Goal: Information Seeking & Learning: Learn about a topic

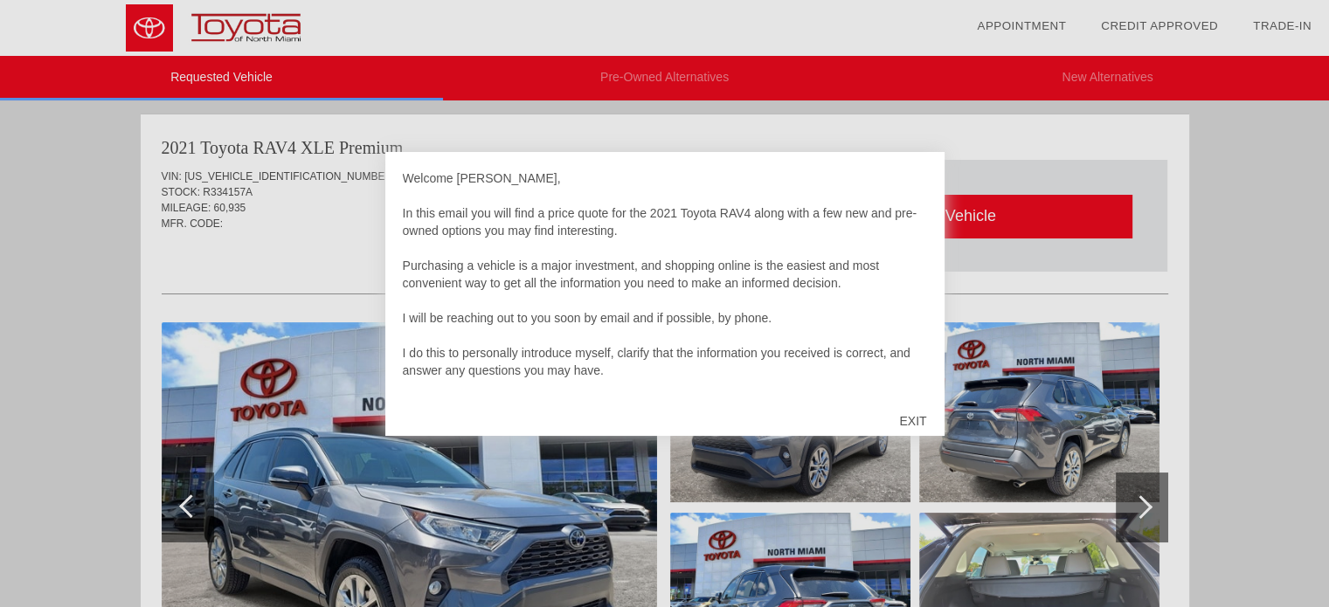
click at [921, 417] on div "EXIT" at bounding box center [913, 421] width 62 height 52
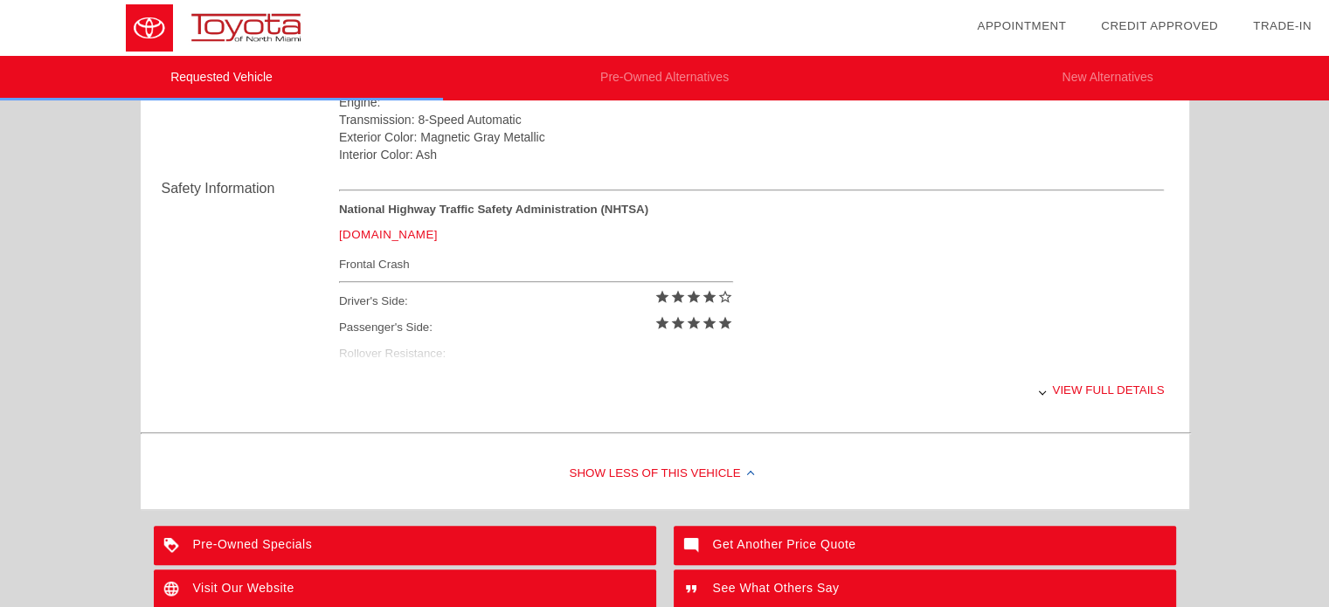
scroll to position [661, 0]
click at [1072, 385] on div "View full details" at bounding box center [752, 389] width 826 height 43
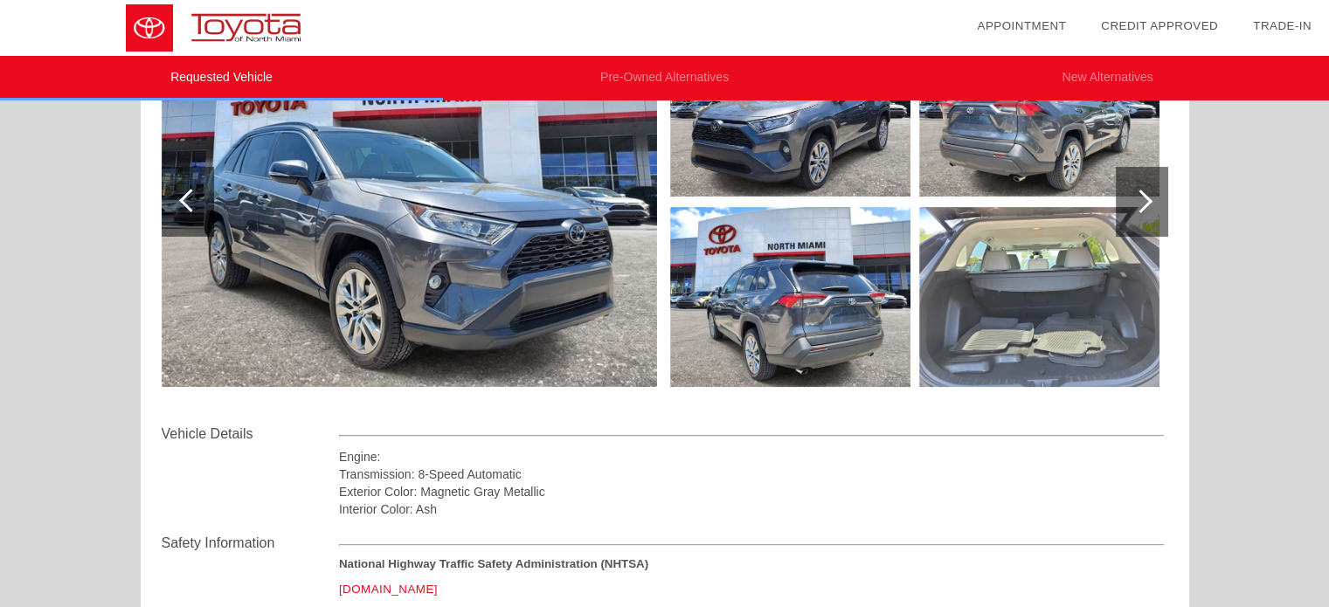
scroll to position [232, 0]
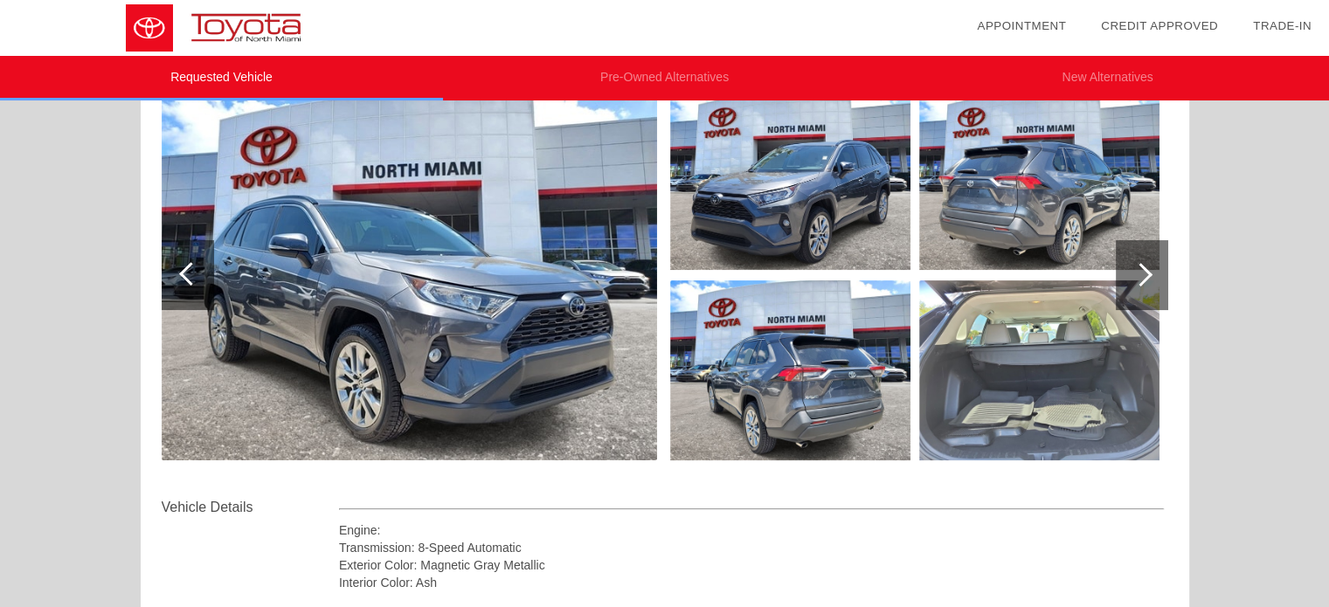
click at [1132, 286] on div at bounding box center [1142, 275] width 52 height 70
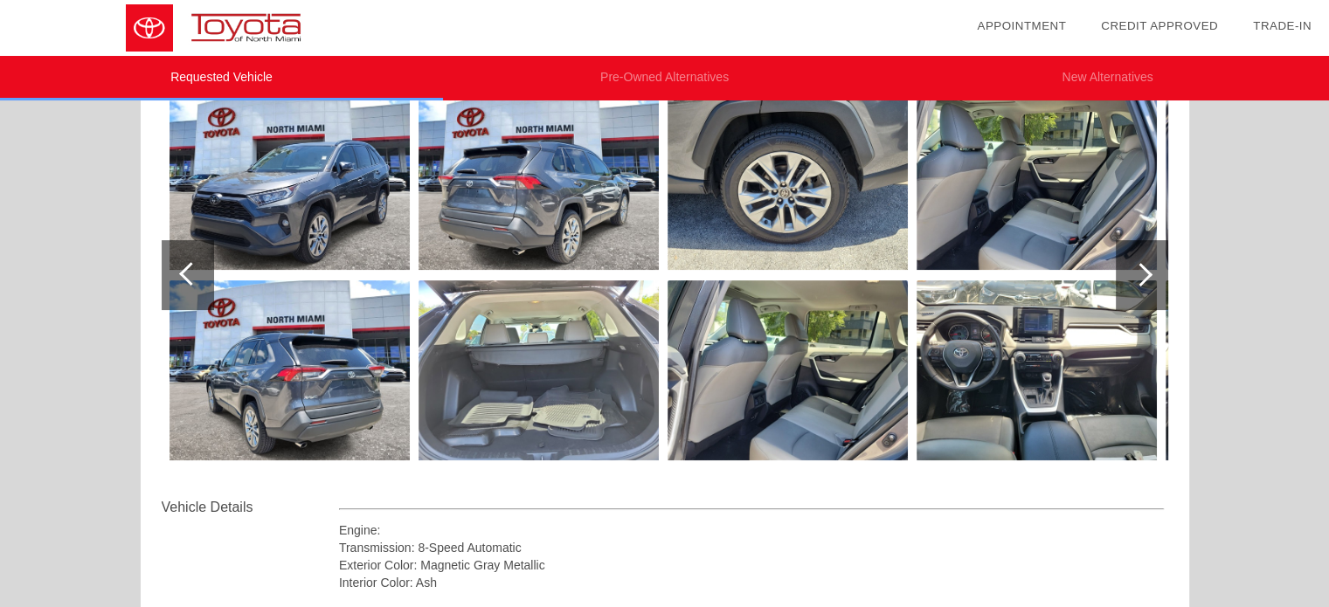
click at [766, 420] on img at bounding box center [788, 371] width 240 height 180
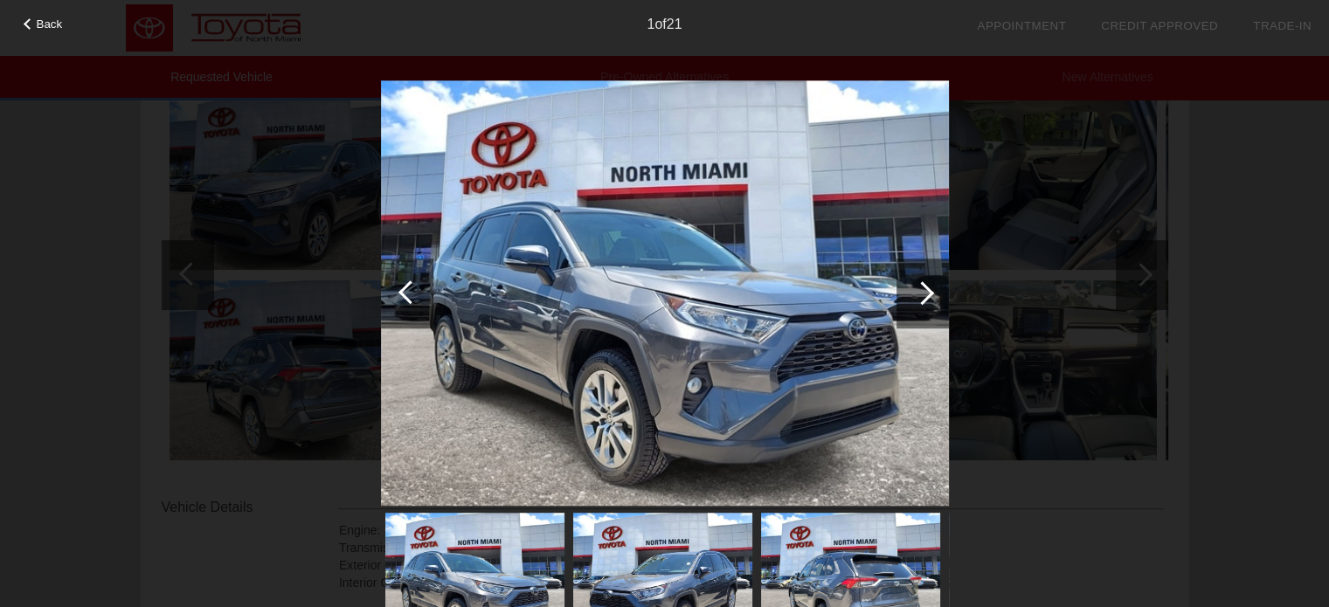
scroll to position [613, 0]
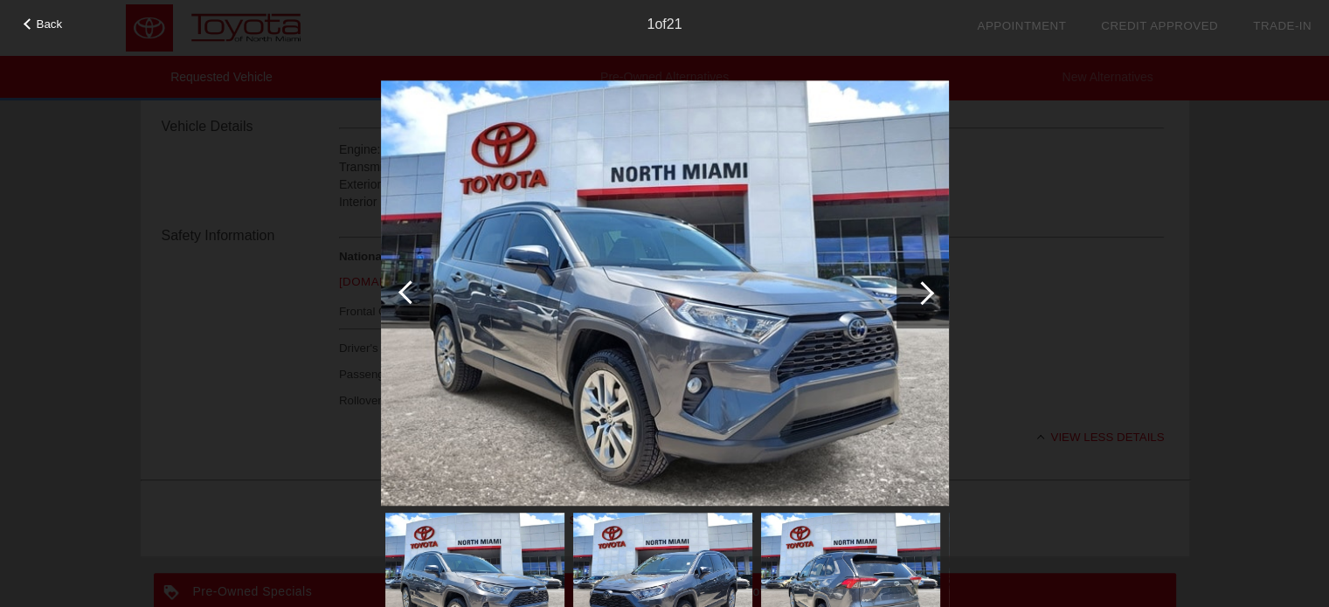
click at [669, 599] on img at bounding box center [662, 581] width 179 height 134
click at [881, 520] on img at bounding box center [850, 580] width 179 height 135
click at [920, 253] on img at bounding box center [665, 293] width 568 height 427
click at [927, 316] on div at bounding box center [923, 294] width 52 height 70
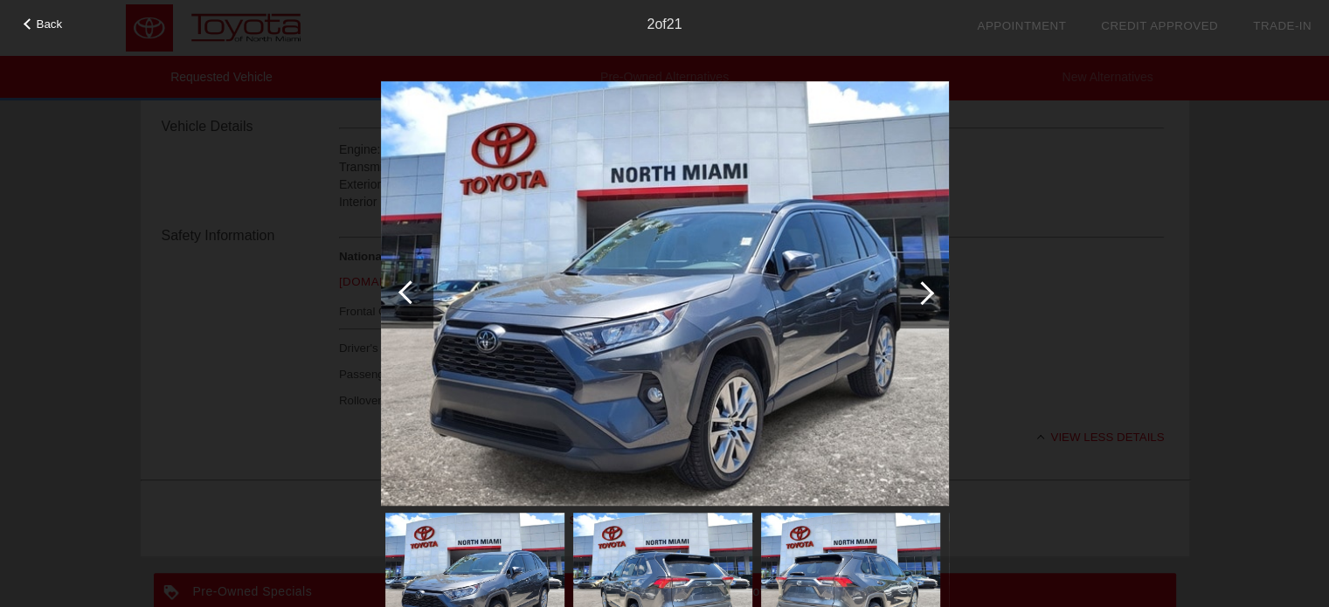
click at [927, 316] on div at bounding box center [923, 294] width 52 height 70
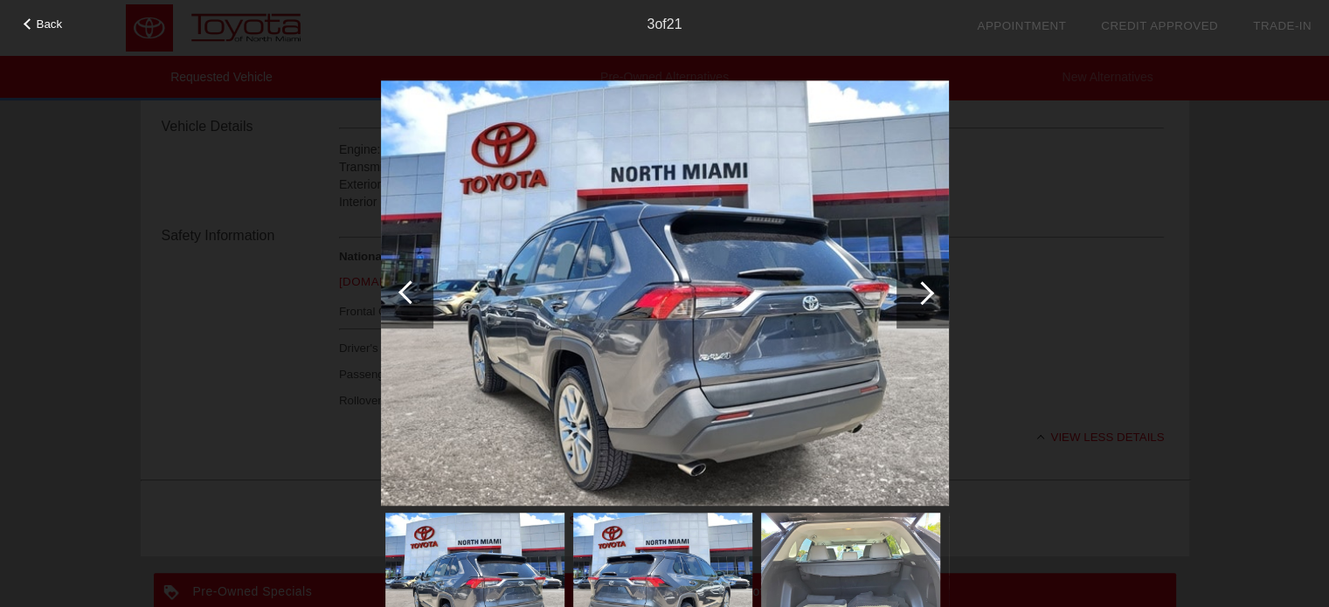
click at [927, 316] on div at bounding box center [923, 294] width 52 height 70
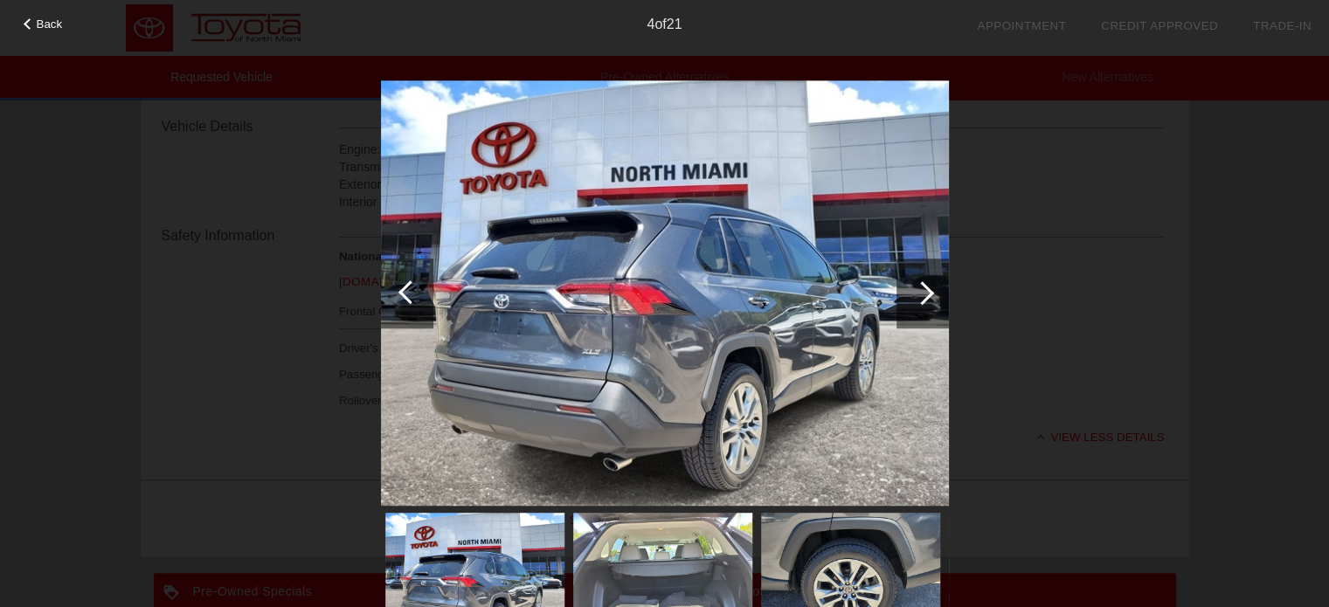
click at [927, 316] on div at bounding box center [923, 294] width 52 height 70
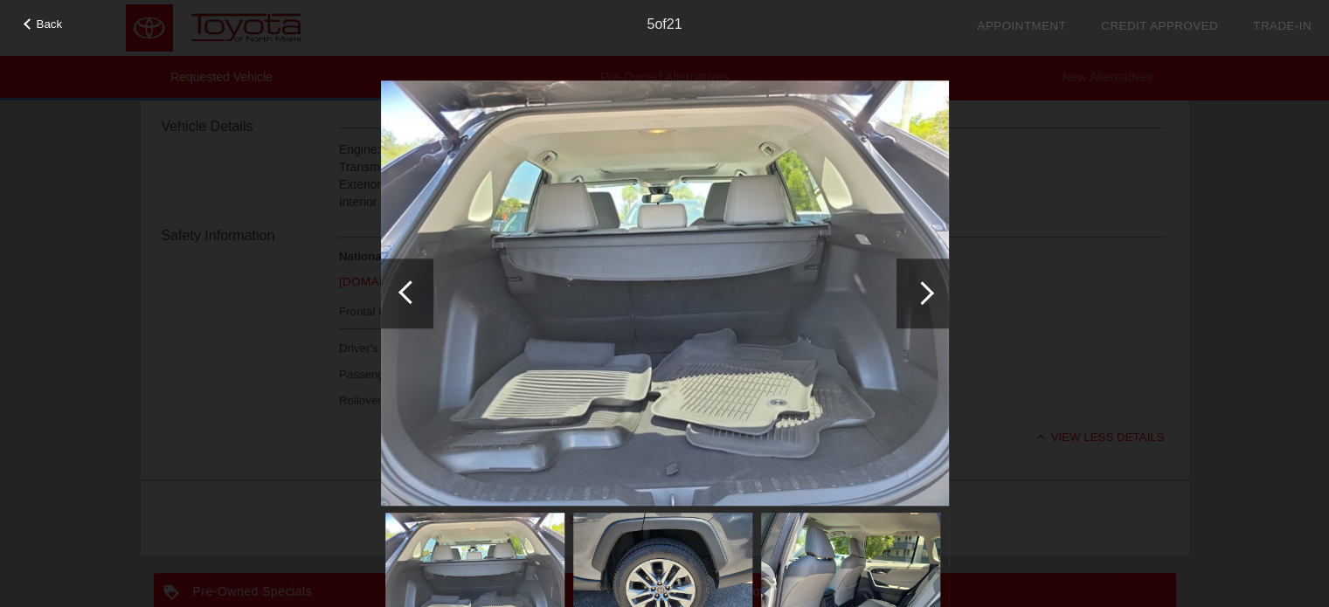
click at [927, 316] on div at bounding box center [923, 294] width 52 height 70
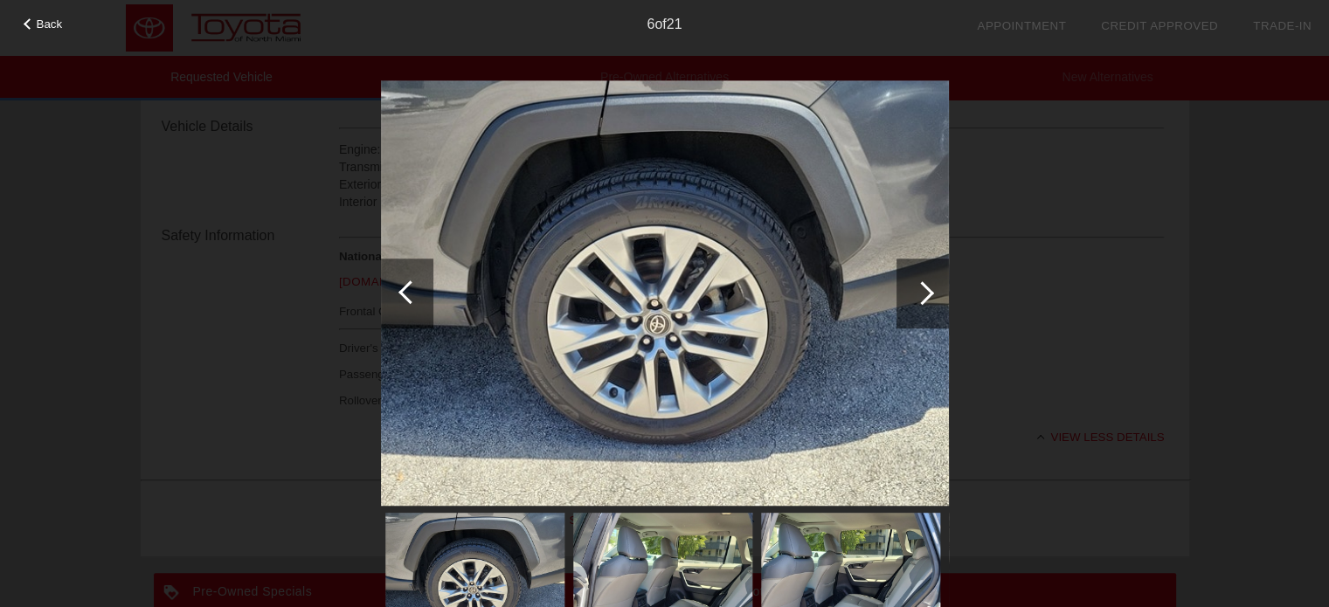
click at [927, 316] on div at bounding box center [923, 294] width 52 height 70
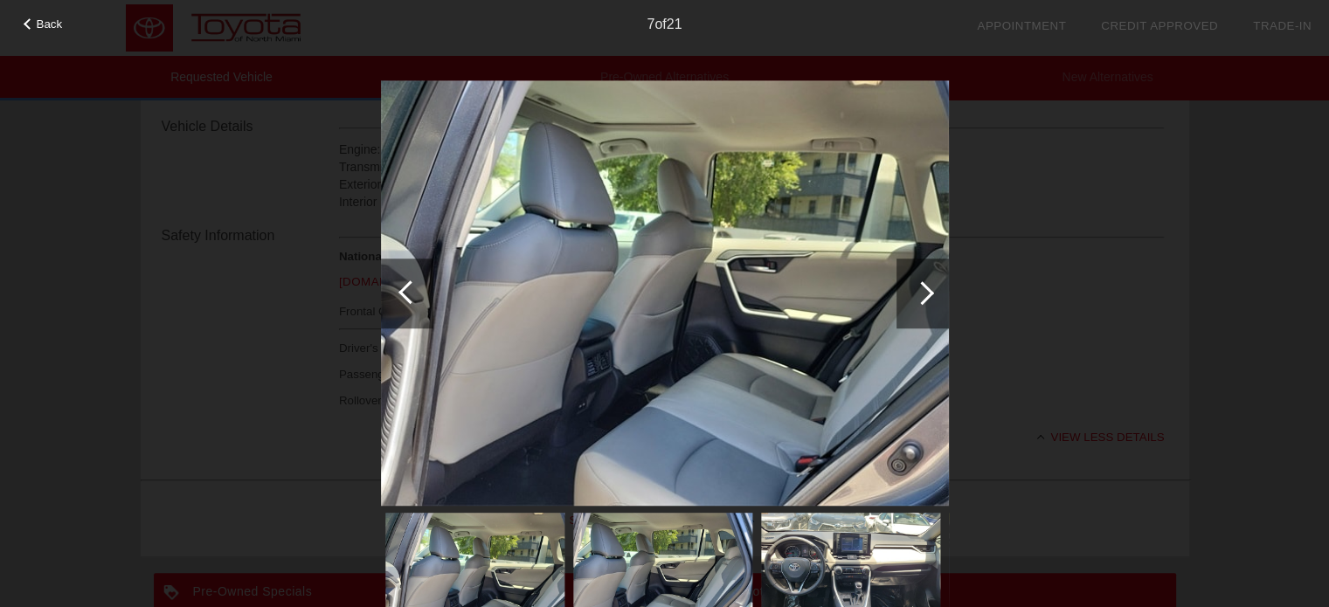
click at [927, 316] on div at bounding box center [923, 294] width 52 height 70
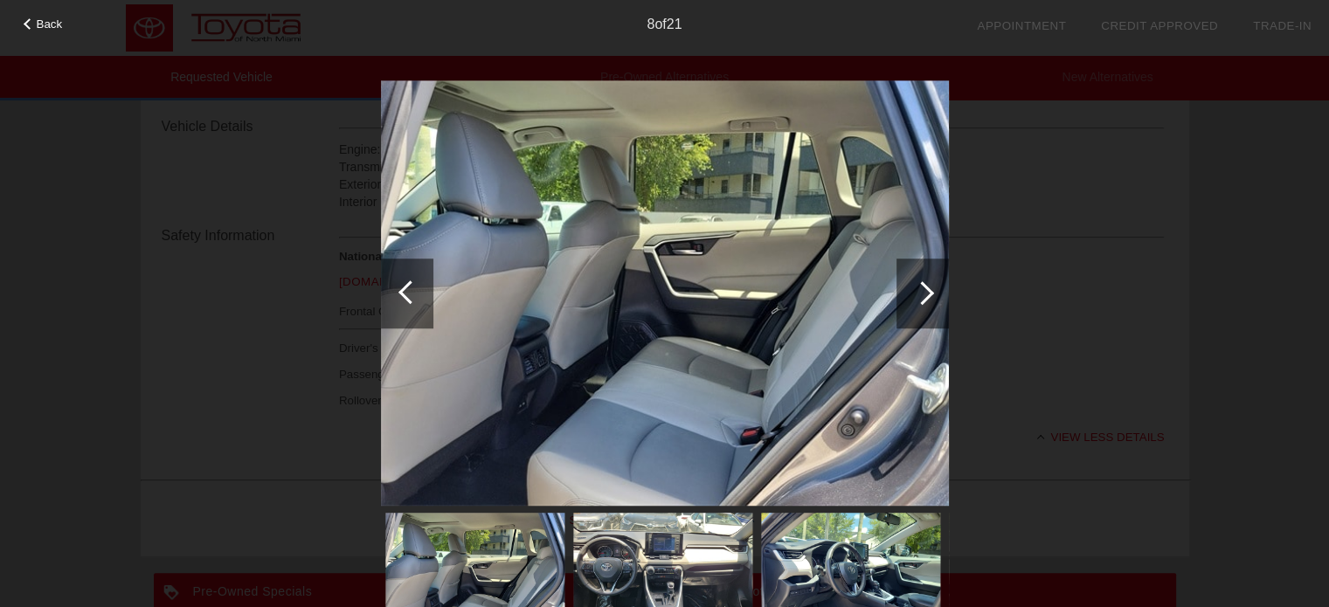
click at [927, 316] on div at bounding box center [923, 294] width 52 height 70
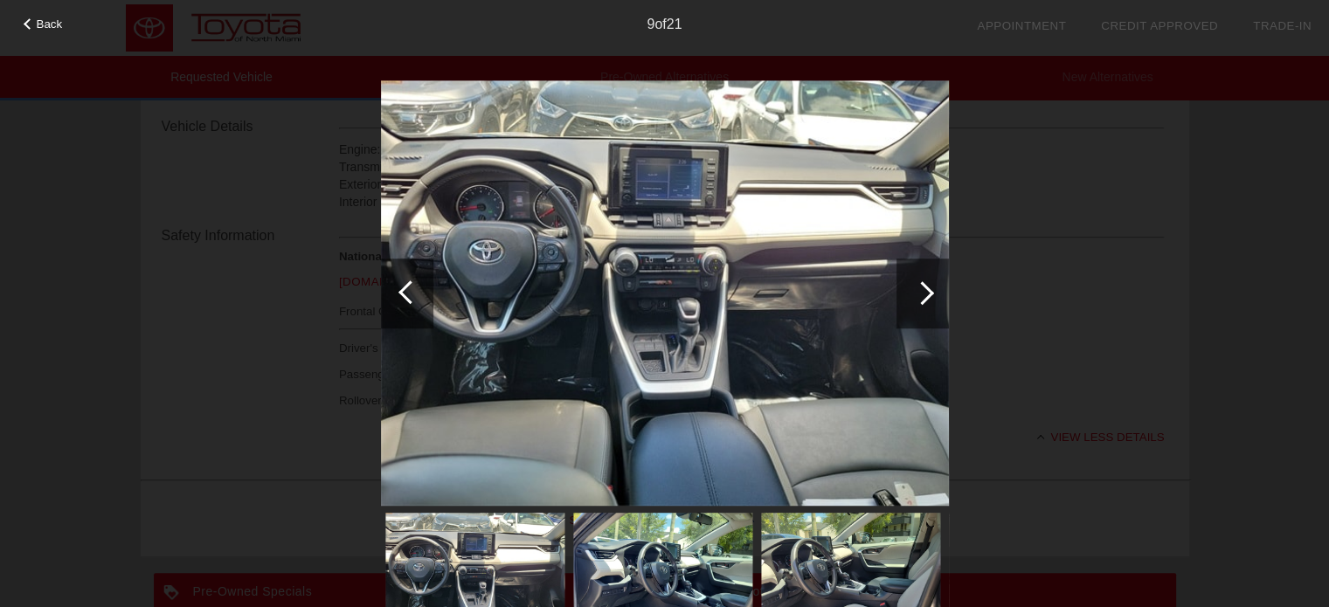
click at [927, 316] on div at bounding box center [923, 294] width 52 height 70
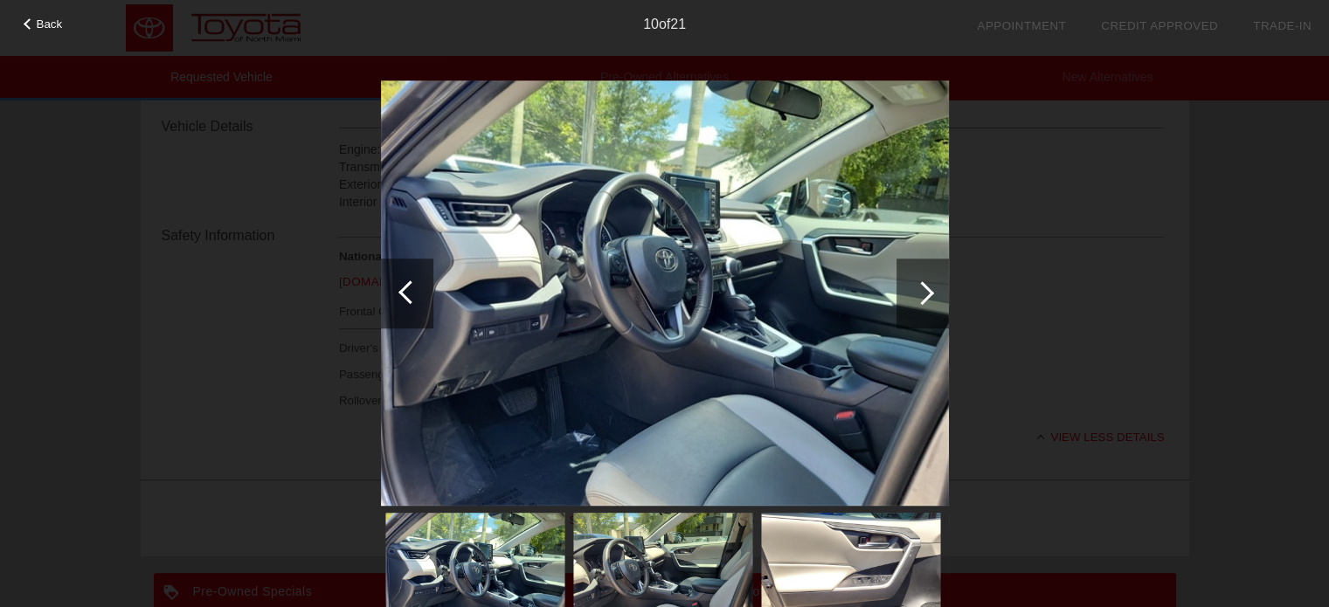
click at [384, 286] on div at bounding box center [407, 294] width 52 height 70
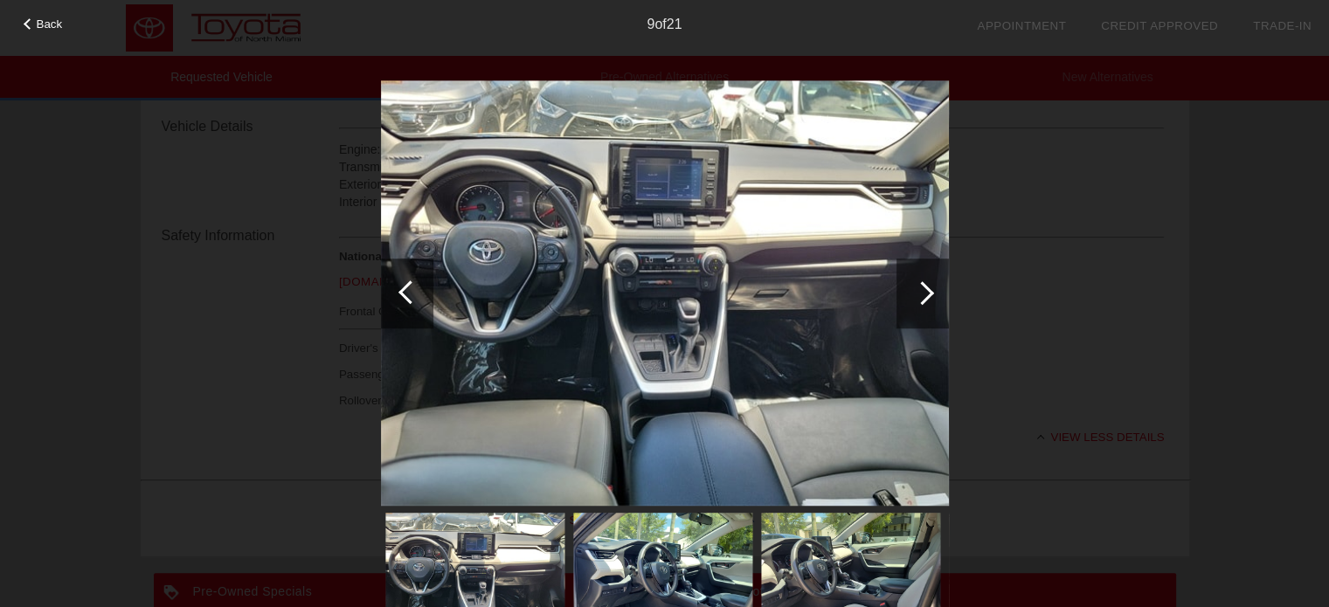
click at [930, 281] on div at bounding box center [923, 294] width 52 height 70
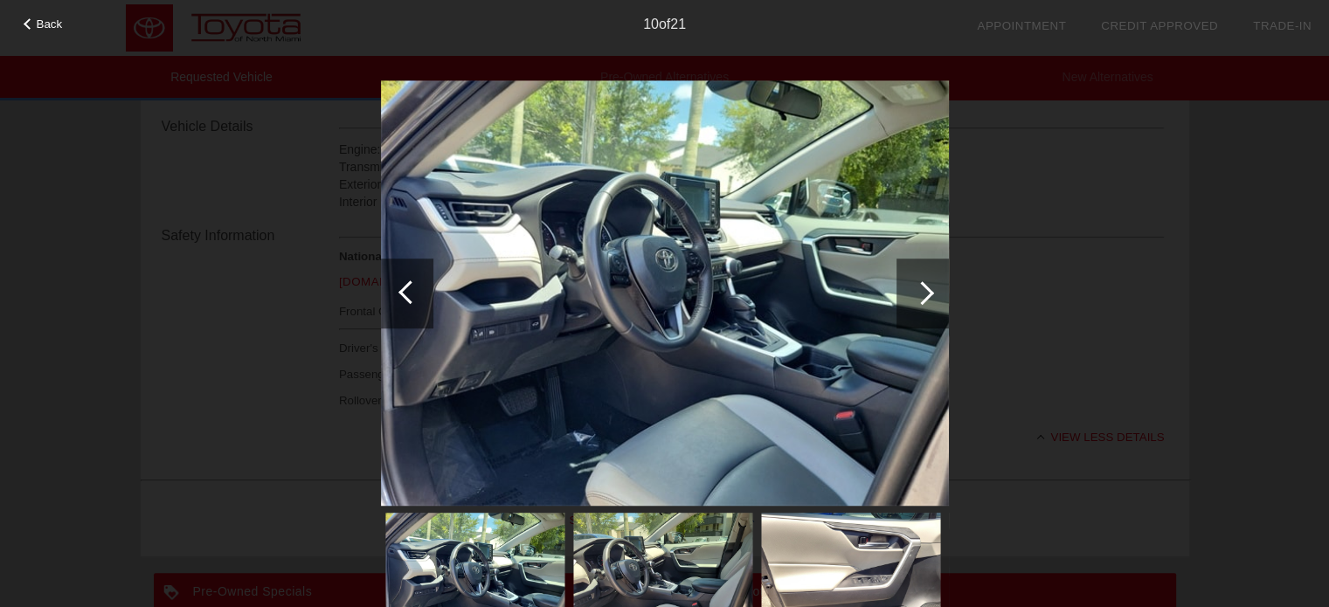
click at [930, 281] on div at bounding box center [923, 294] width 52 height 70
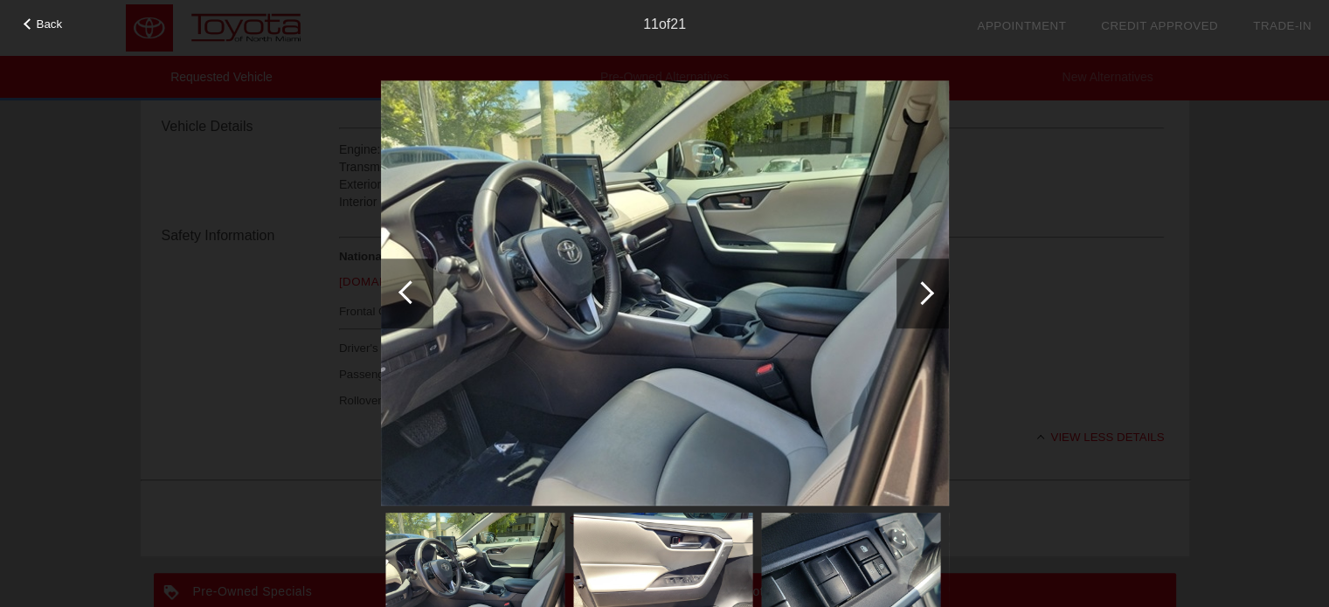
click at [930, 281] on div at bounding box center [923, 294] width 52 height 70
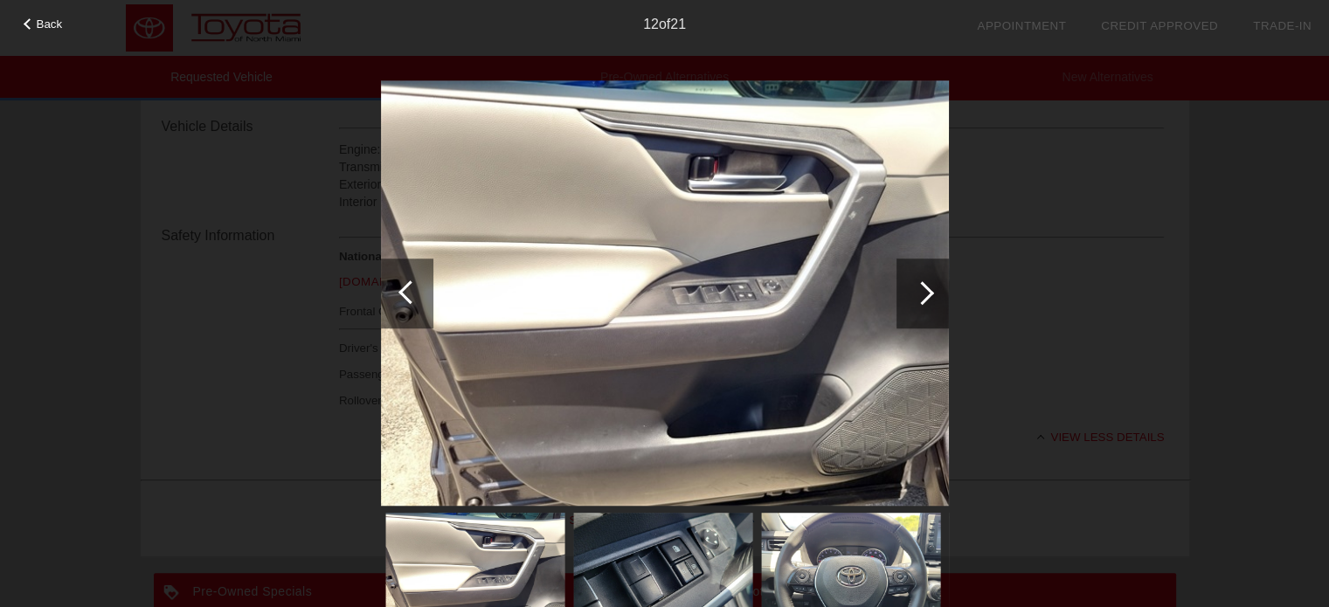
click at [930, 281] on div at bounding box center [923, 294] width 52 height 70
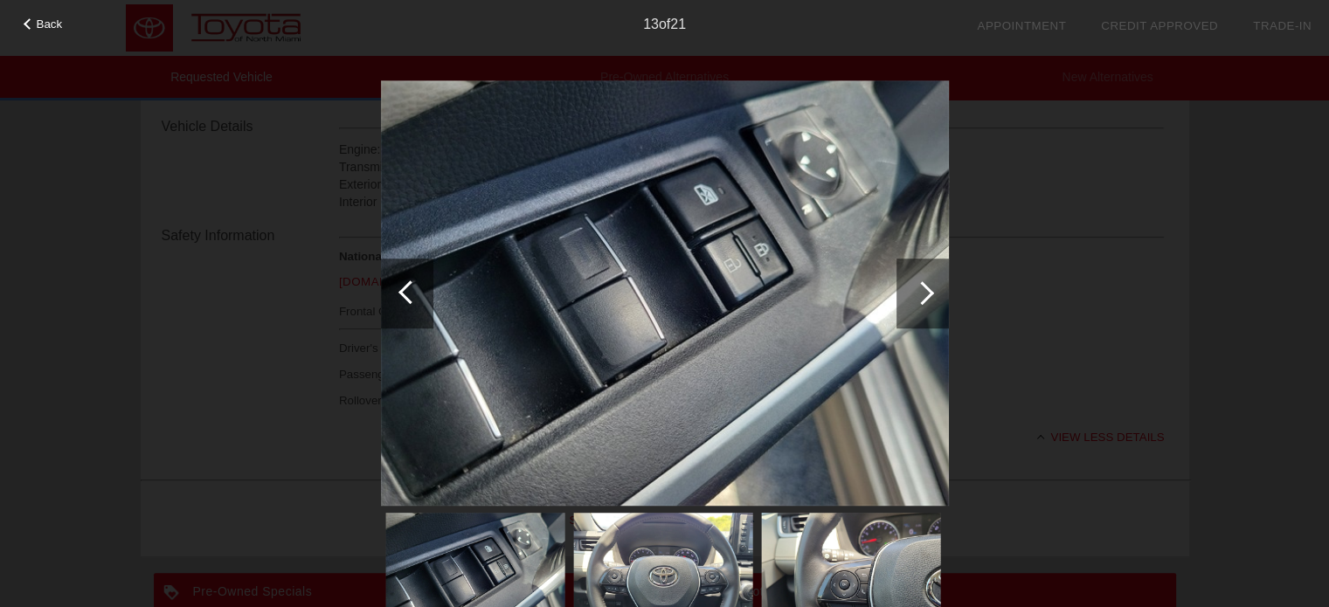
click at [930, 281] on div at bounding box center [923, 294] width 52 height 70
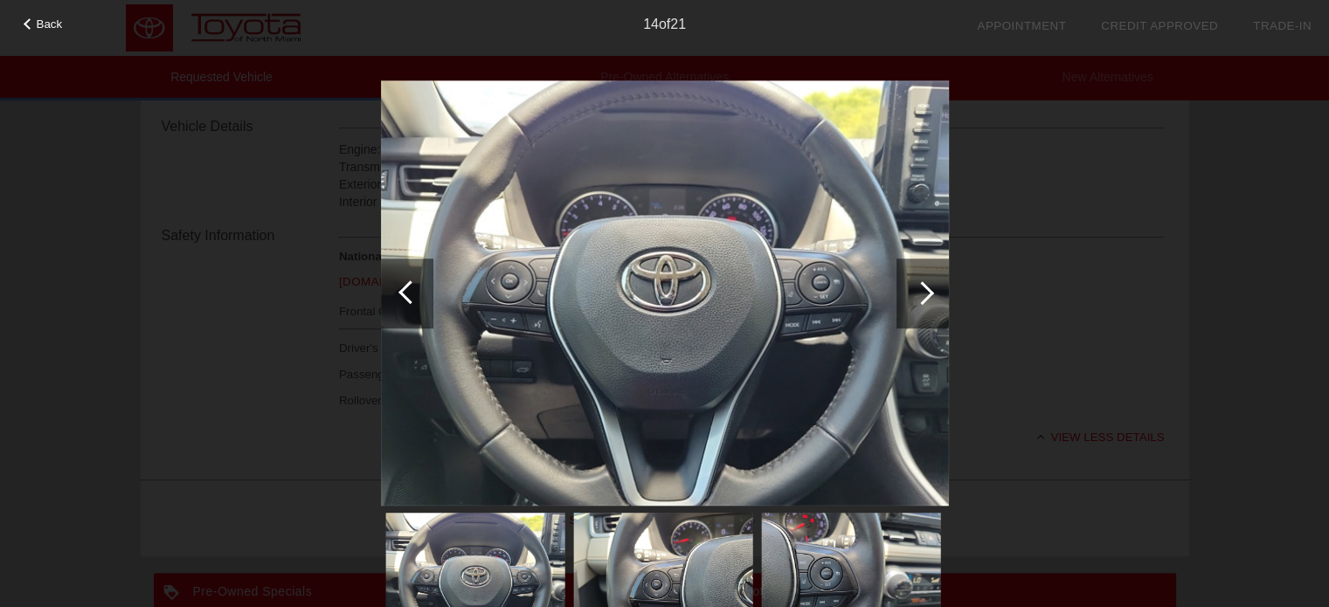
click at [930, 281] on div at bounding box center [923, 294] width 52 height 70
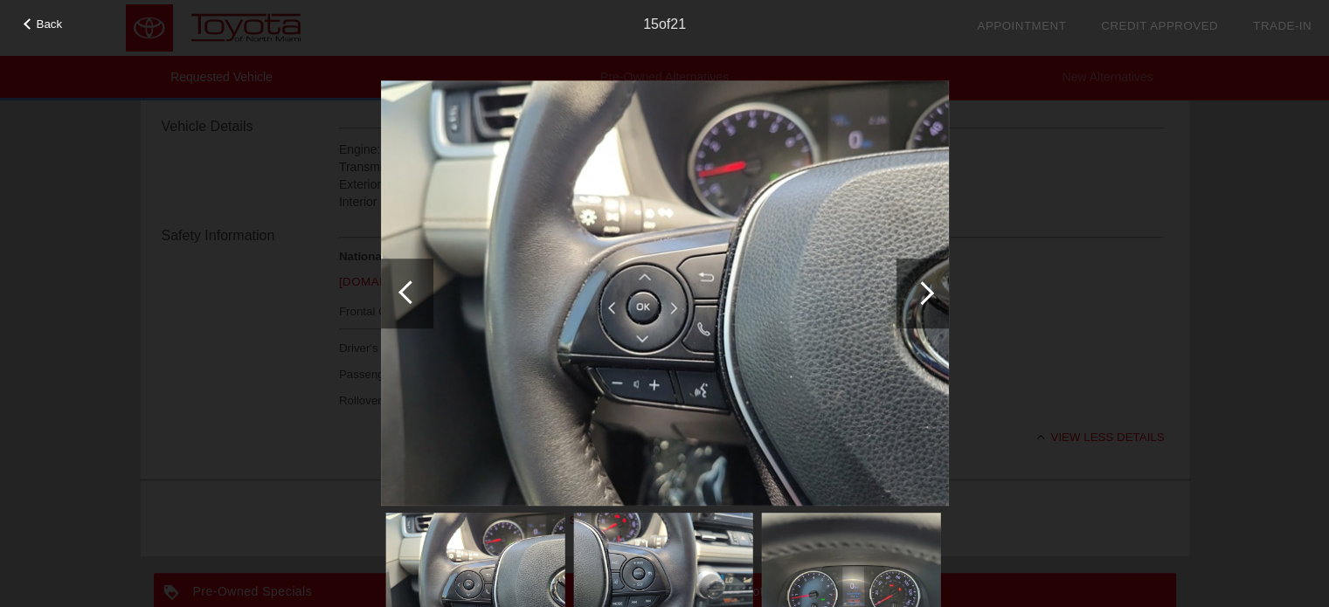
click at [930, 281] on div at bounding box center [923, 294] width 52 height 70
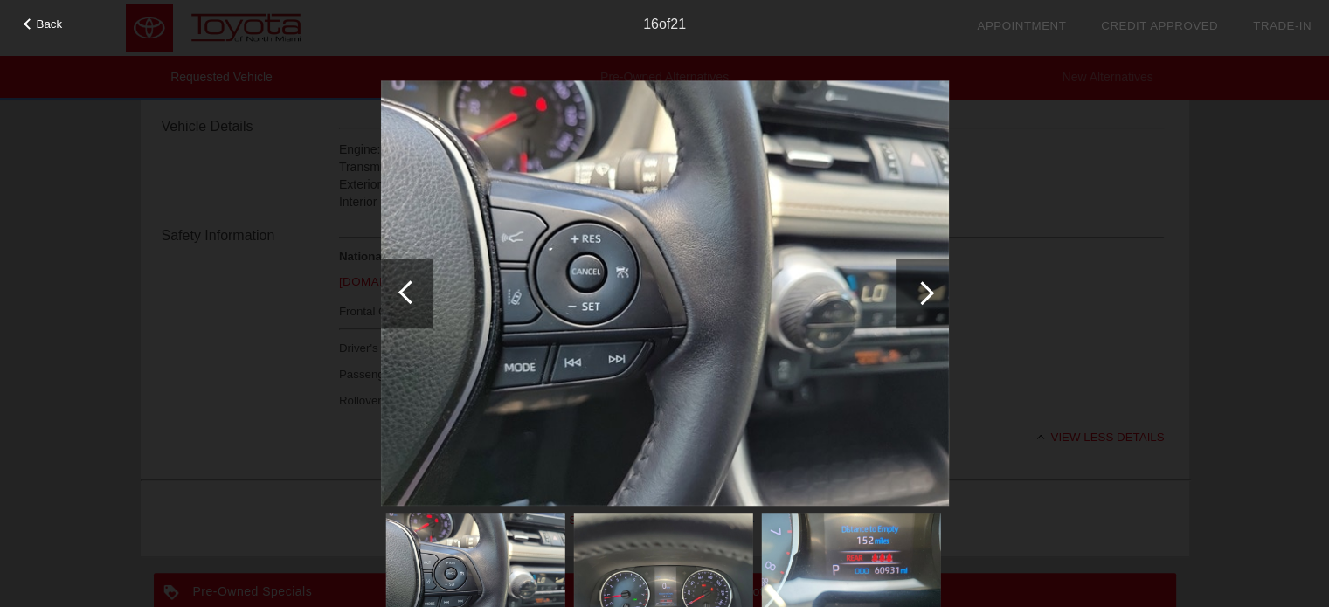
click at [930, 281] on div at bounding box center [923, 294] width 52 height 70
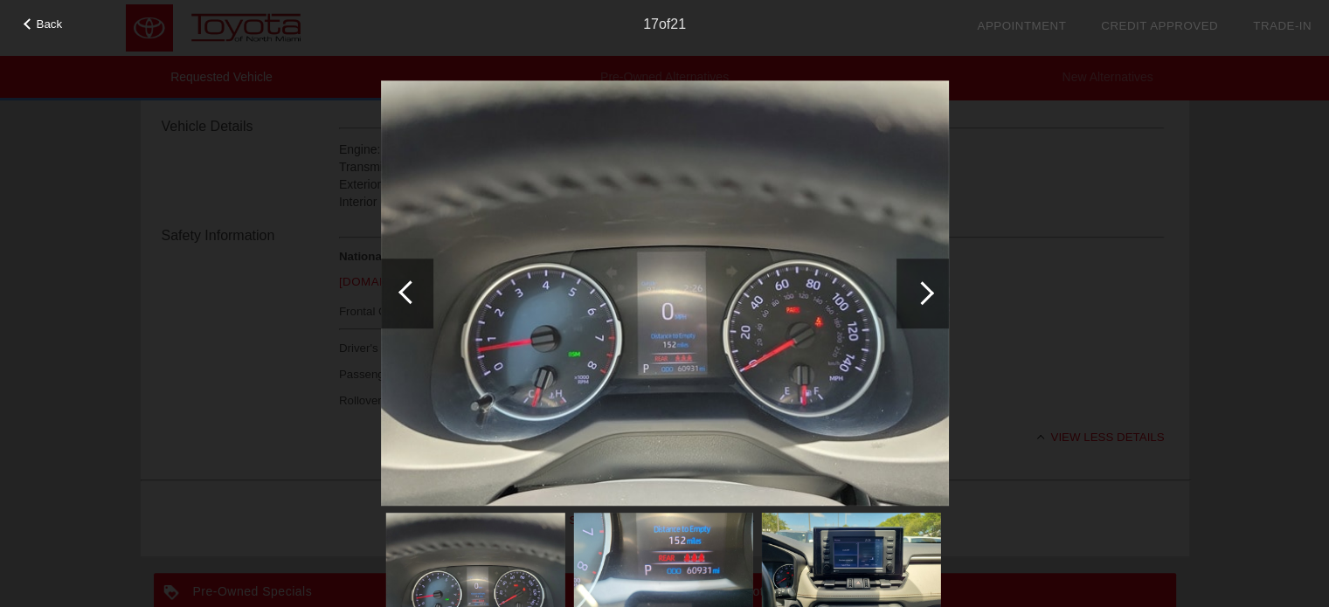
click at [930, 281] on div at bounding box center [923, 294] width 52 height 70
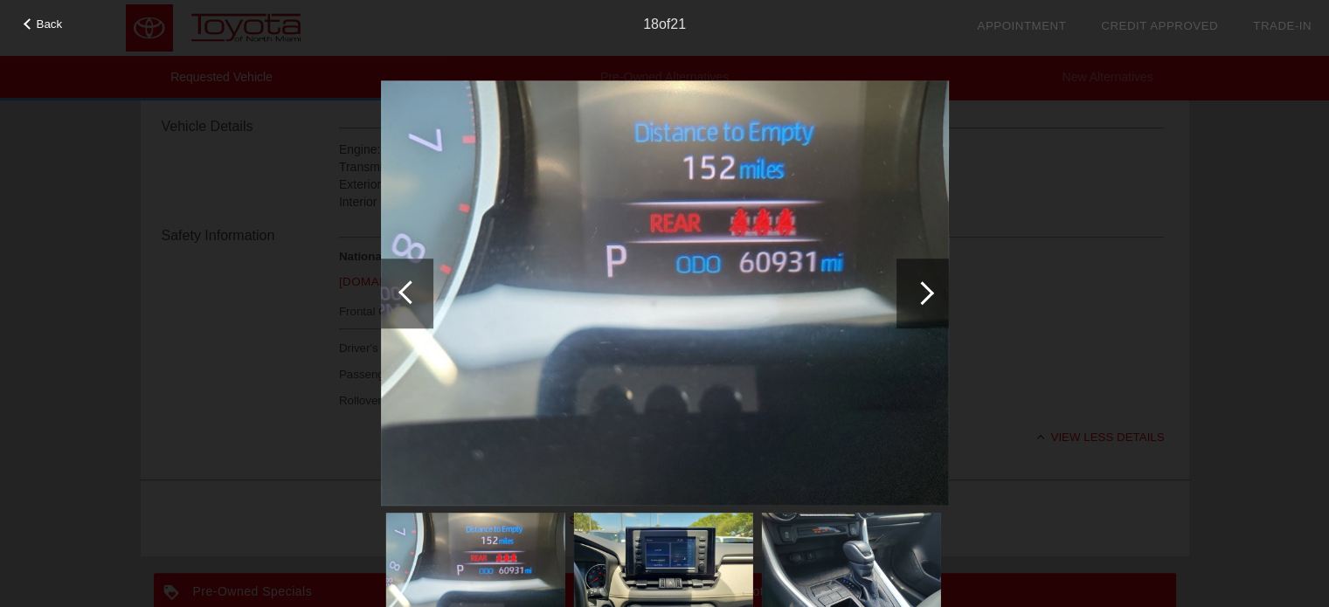
click at [930, 281] on div at bounding box center [923, 294] width 52 height 70
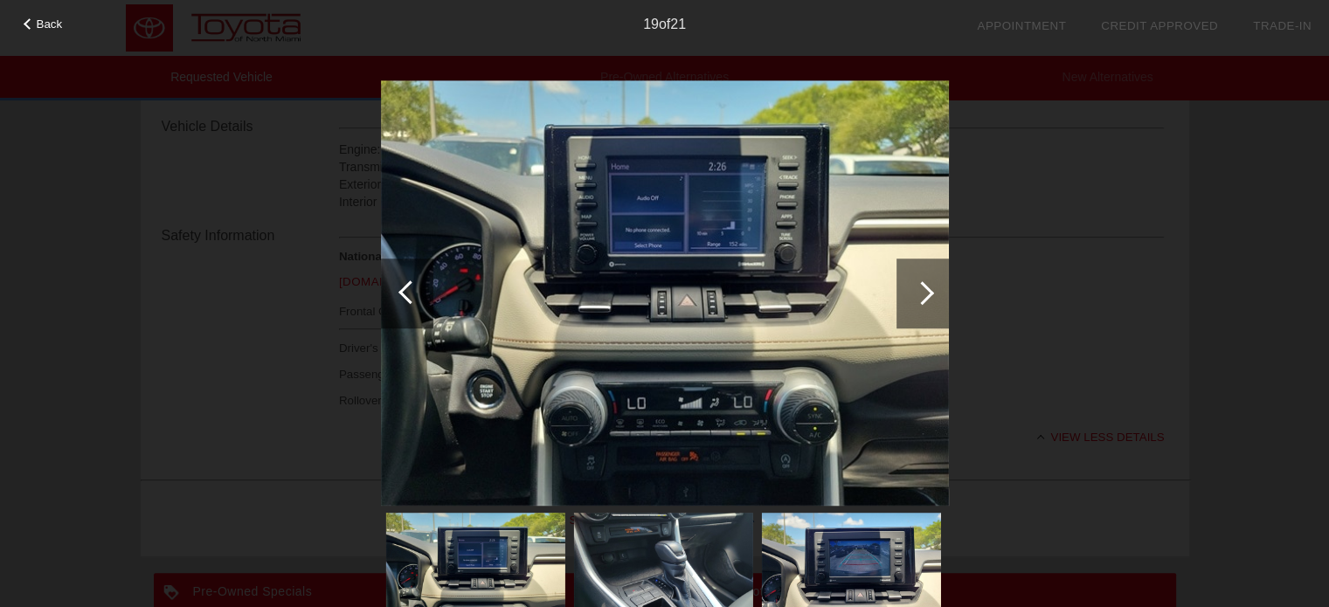
click at [1234, 268] on div "Back 19 of 21" at bounding box center [664, 303] width 1329 height 607
click at [934, 296] on div at bounding box center [923, 294] width 52 height 70
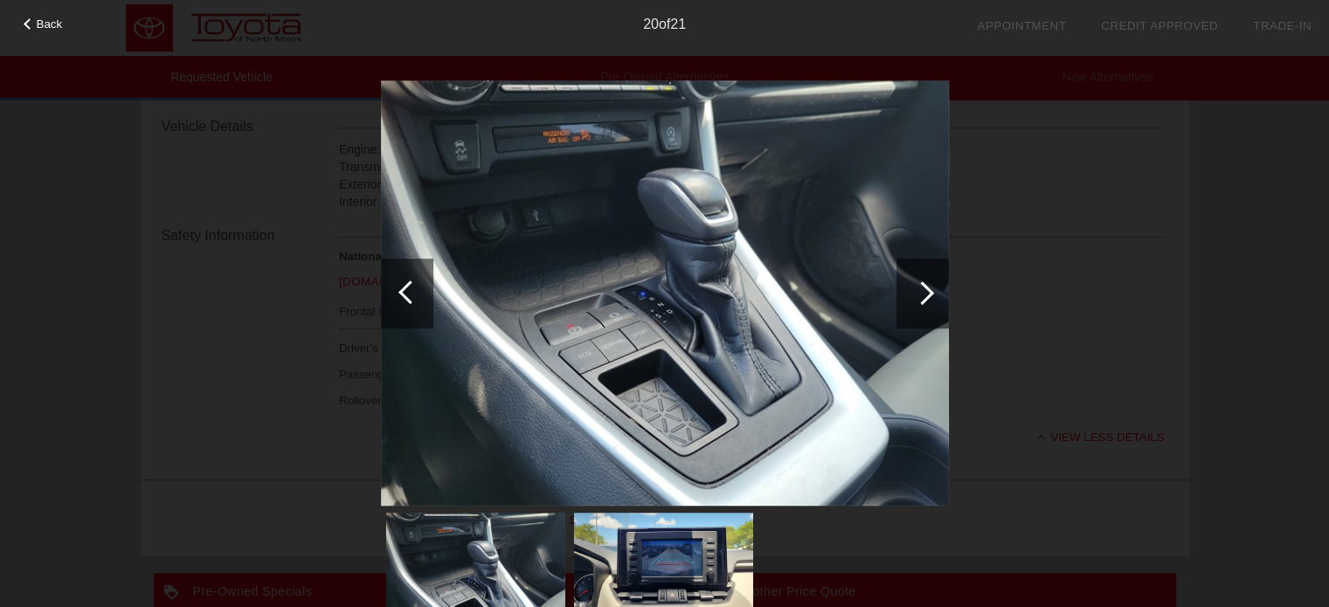
click at [934, 296] on div at bounding box center [923, 294] width 52 height 70
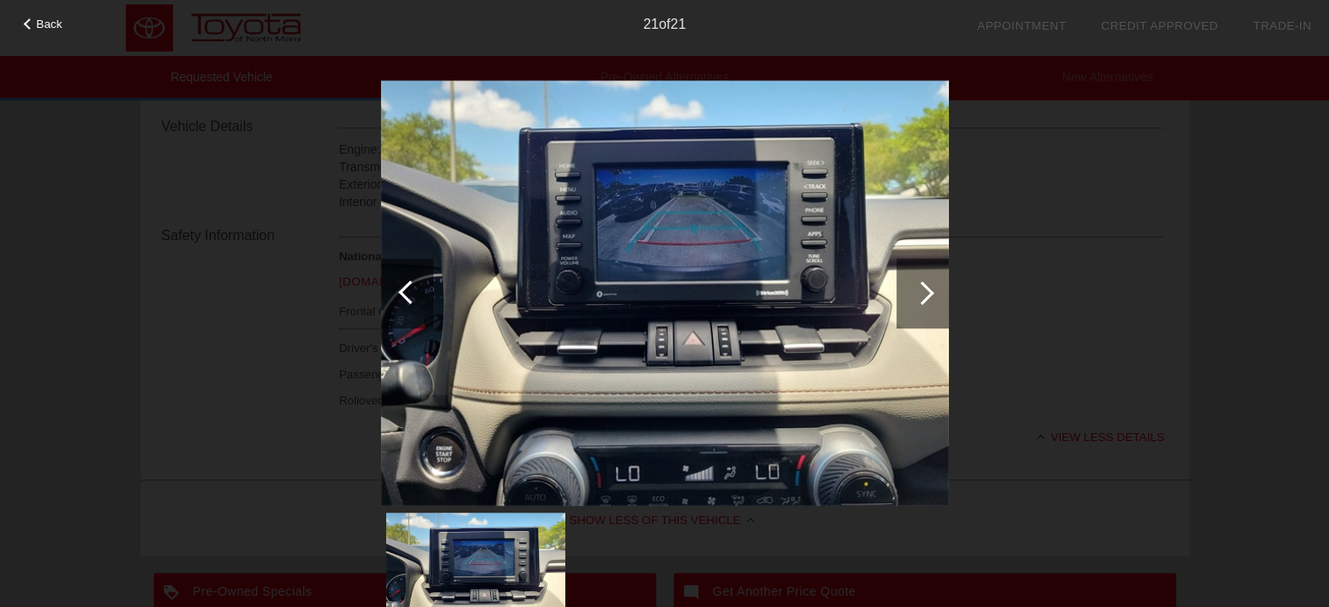
click at [934, 296] on div at bounding box center [923, 294] width 52 height 70
click at [926, 289] on div at bounding box center [923, 293] width 24 height 24
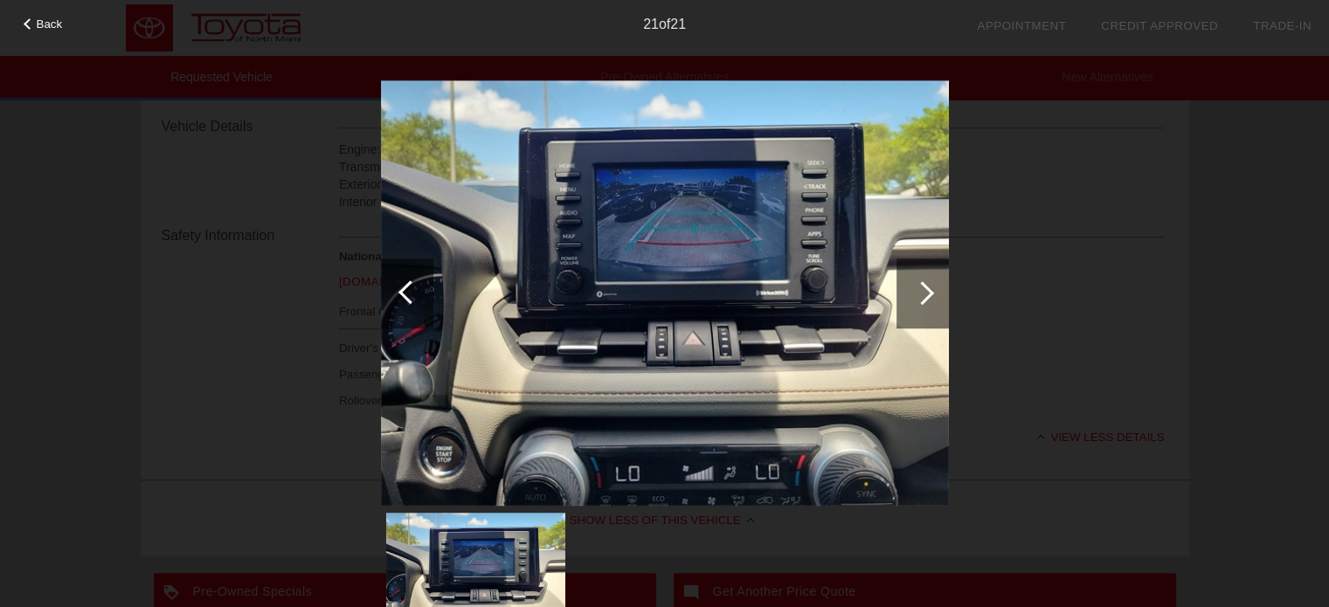
click at [926, 289] on div at bounding box center [923, 293] width 24 height 24
click at [38, 38] on div "Back 21 of 21" at bounding box center [664, 303] width 1329 height 607
click at [51, 20] on span "Back" at bounding box center [50, 23] width 26 height 13
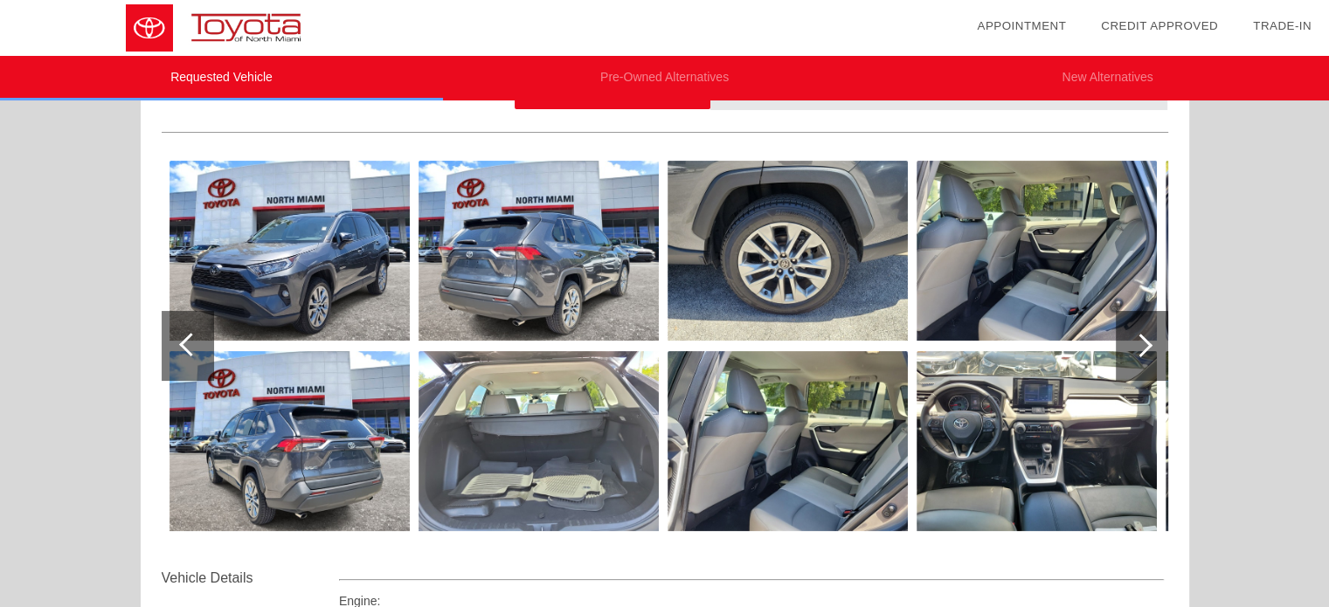
scroll to position [160, 0]
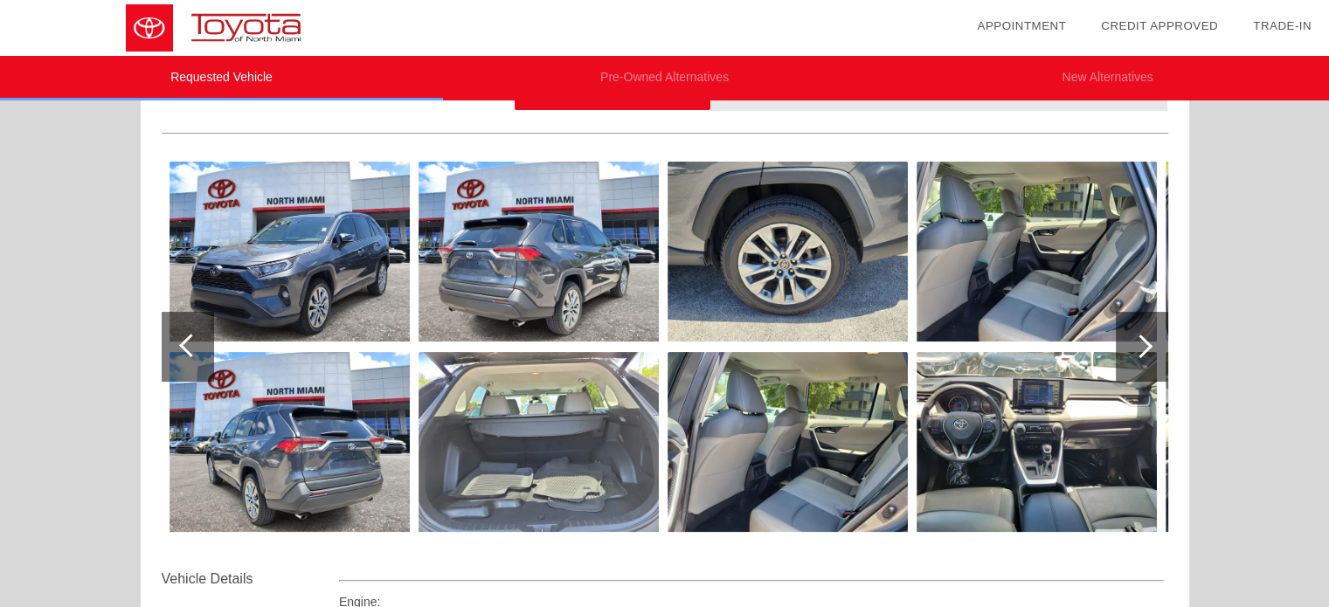
click at [1139, 338] on div at bounding box center [1141, 347] width 24 height 24
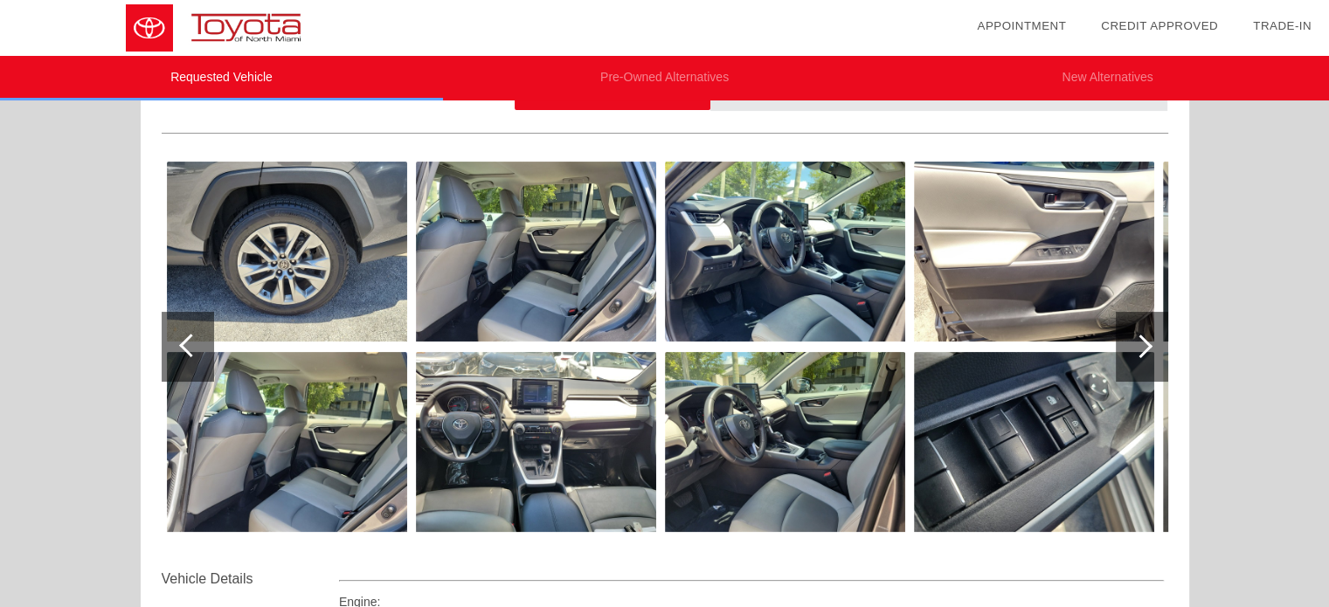
click at [1139, 338] on div at bounding box center [1141, 347] width 24 height 24
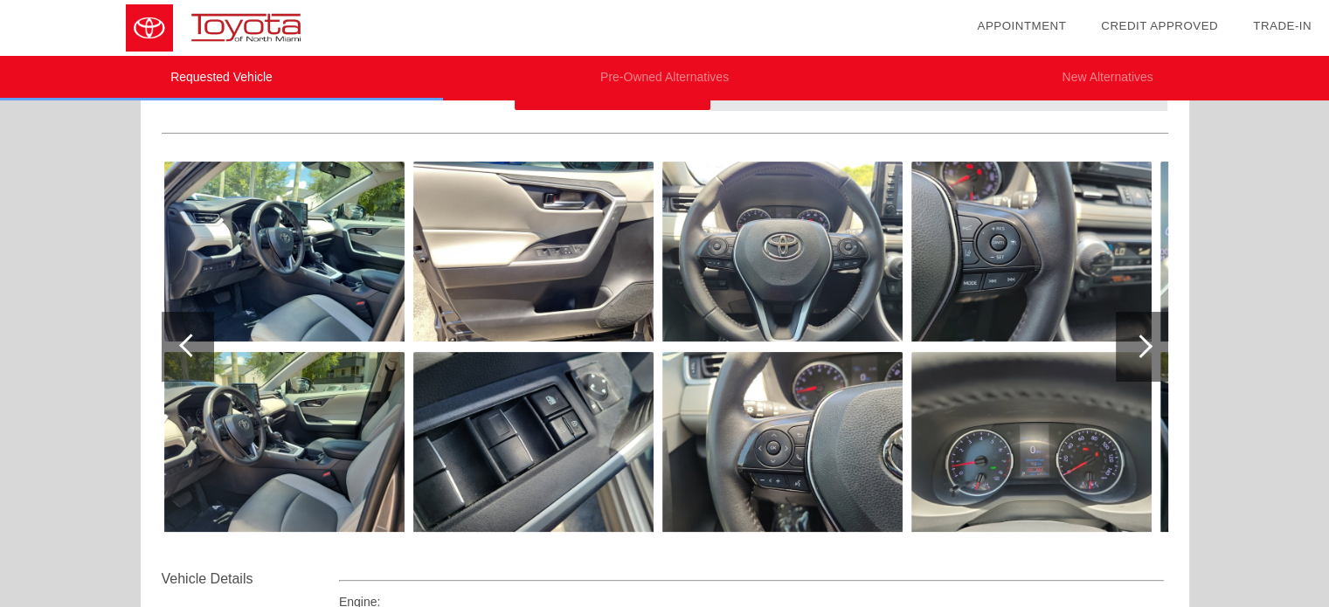
click at [1139, 338] on div at bounding box center [1141, 347] width 24 height 24
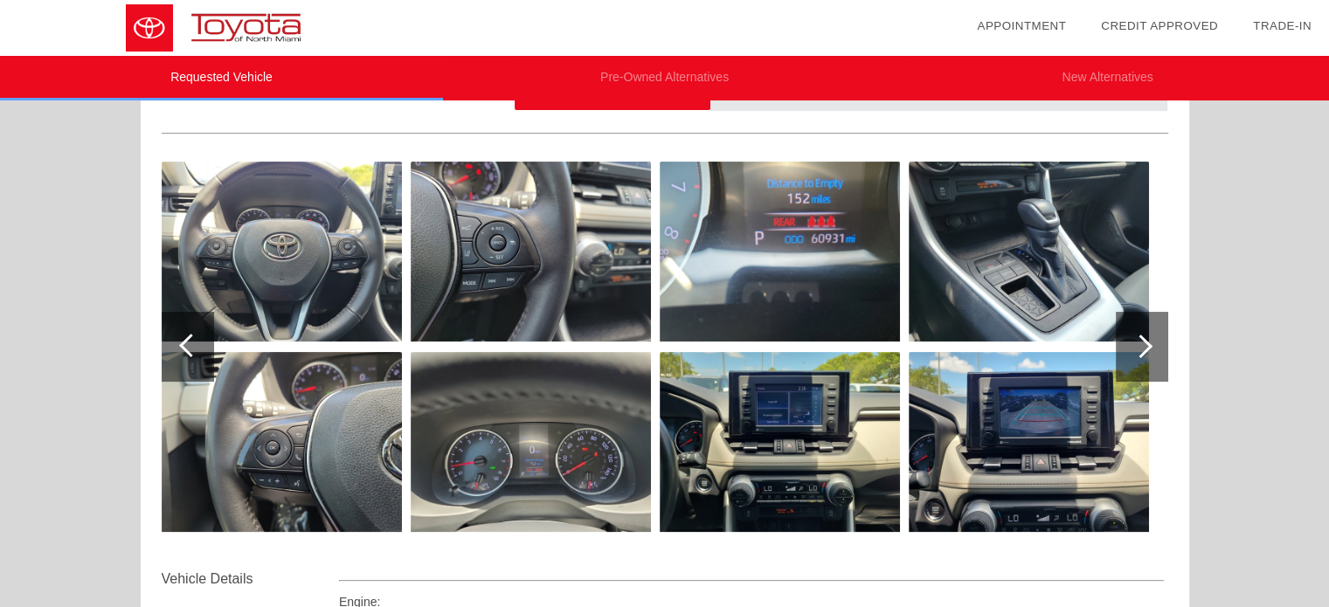
click at [1139, 338] on div at bounding box center [1141, 347] width 24 height 24
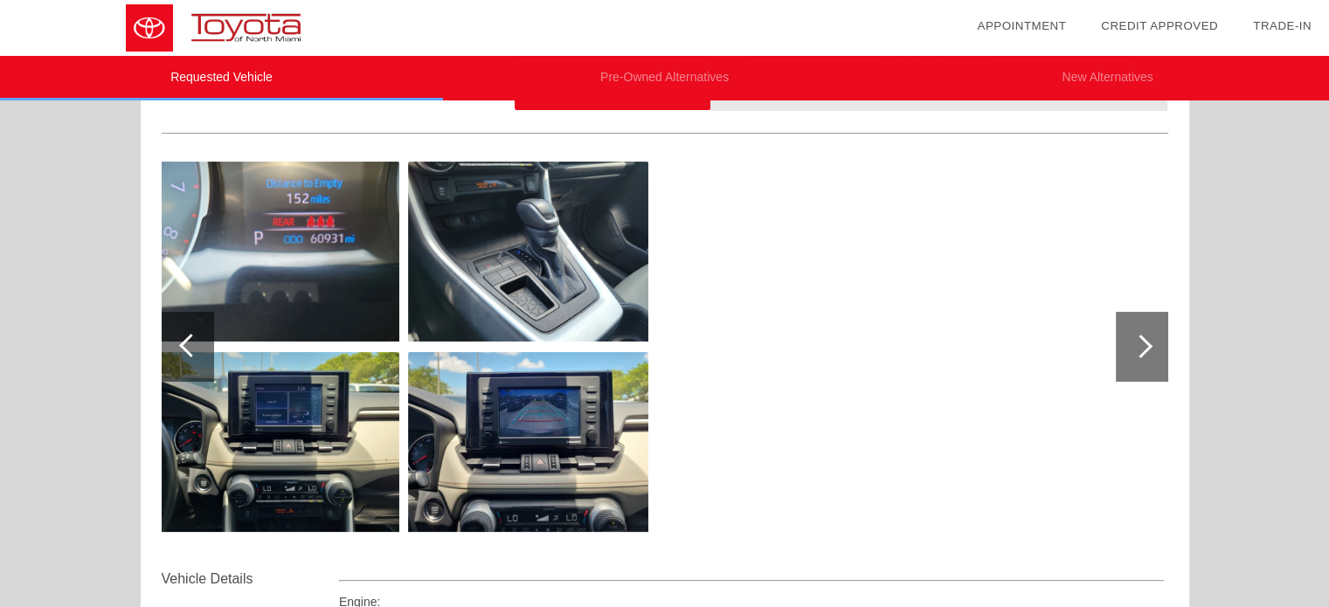
click at [1139, 338] on div at bounding box center [1141, 347] width 24 height 24
click at [177, 349] on div at bounding box center [188, 347] width 52 height 70
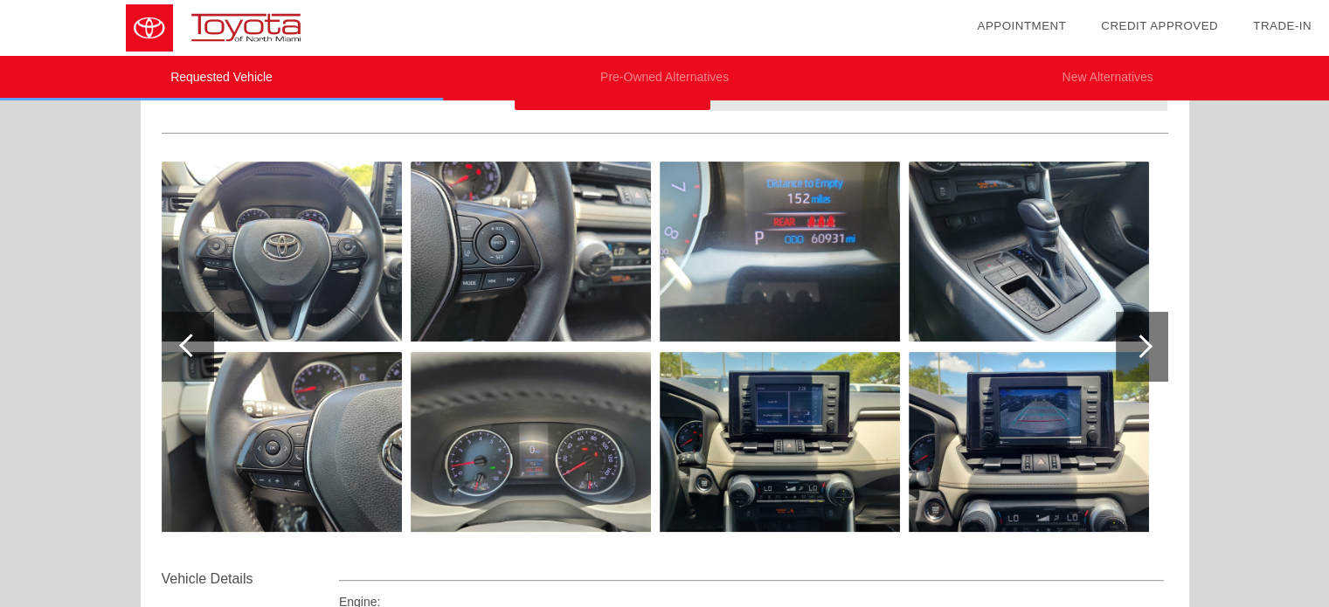
click at [177, 349] on div at bounding box center [188, 347] width 52 height 70
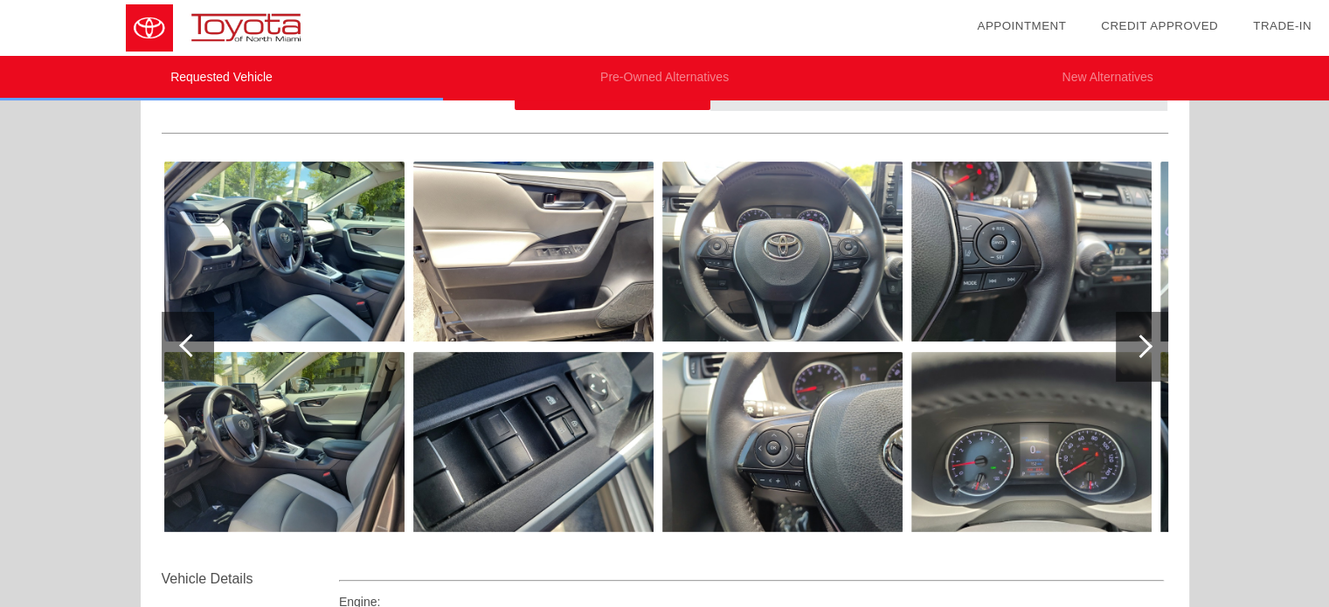
click at [177, 349] on div at bounding box center [188, 347] width 52 height 70
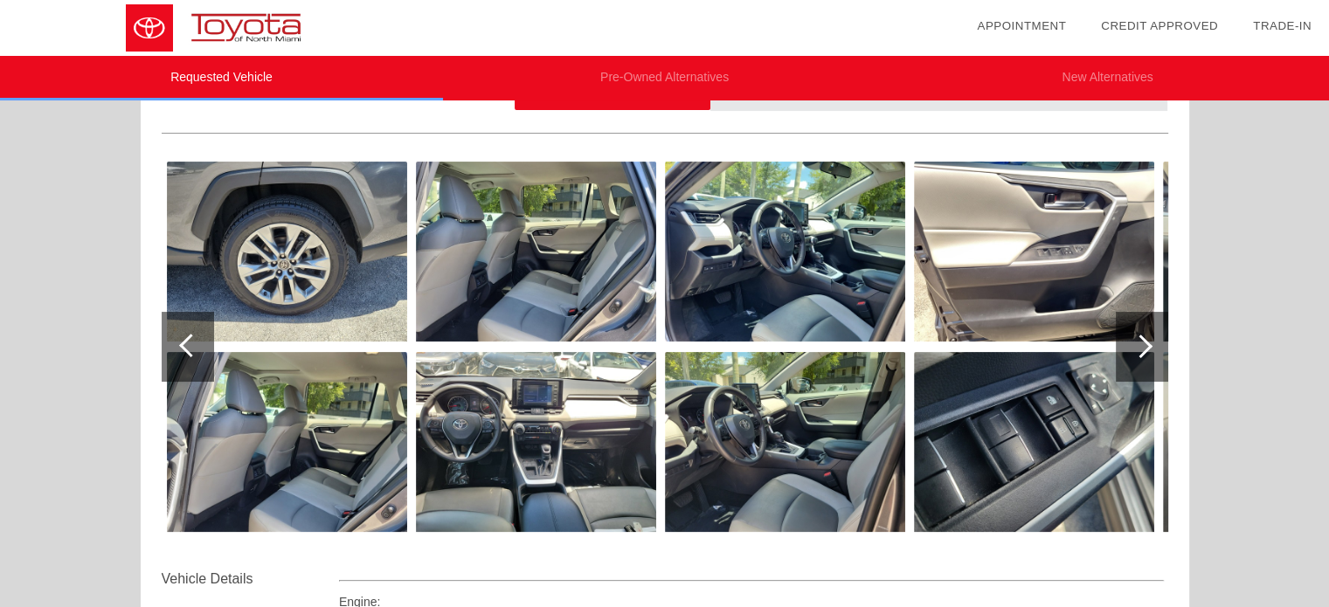
click at [177, 349] on div at bounding box center [188, 347] width 52 height 70
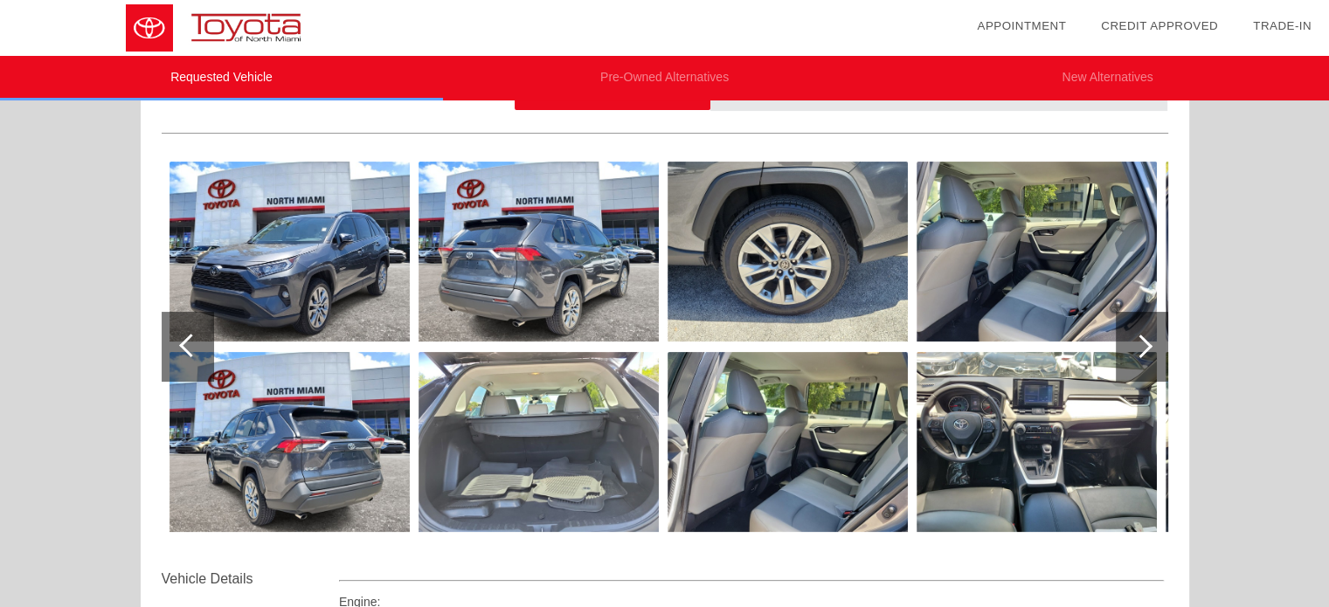
click at [177, 349] on div at bounding box center [188, 347] width 52 height 70
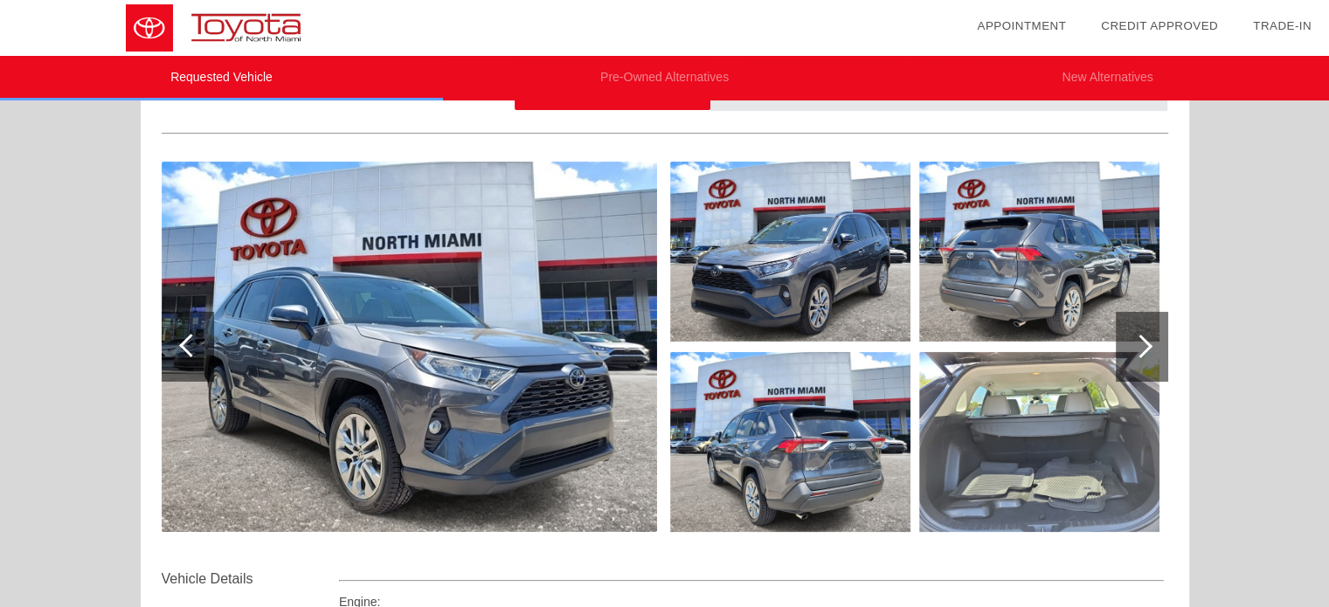
click at [177, 349] on div at bounding box center [188, 347] width 52 height 70
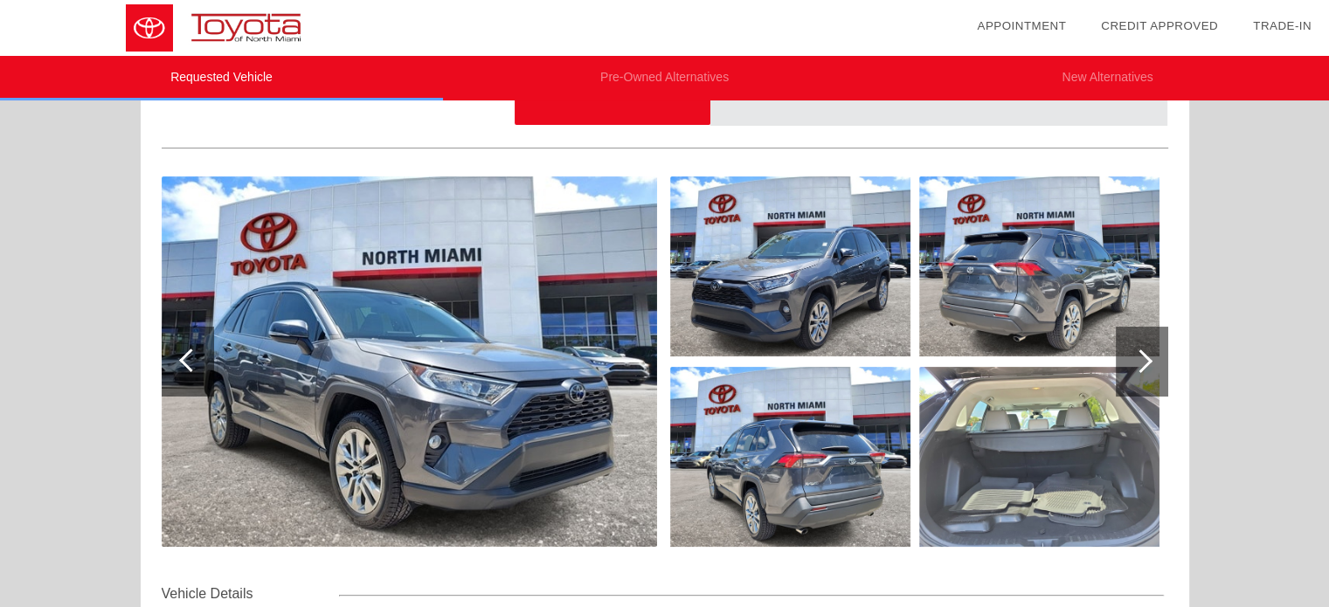
scroll to position [73, 0]
